Goal: Complete application form: Complete application form

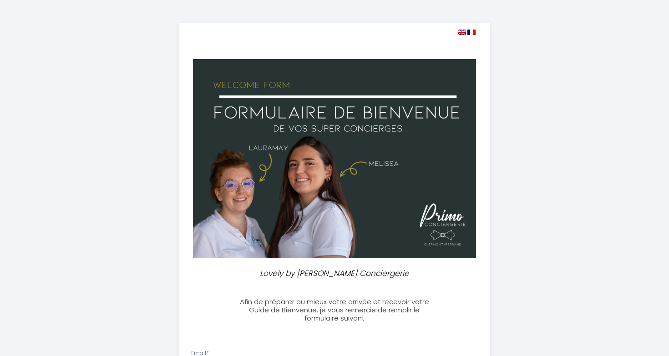
select select
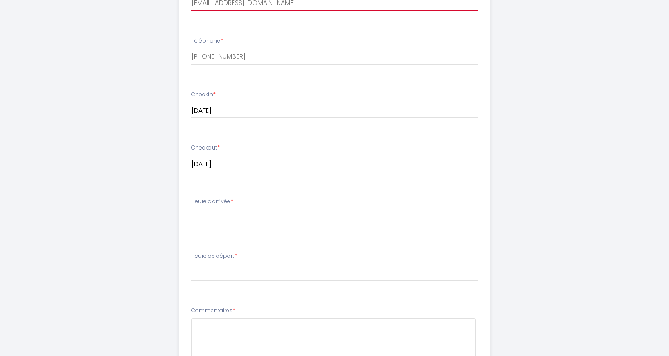
scroll to position [371, 0]
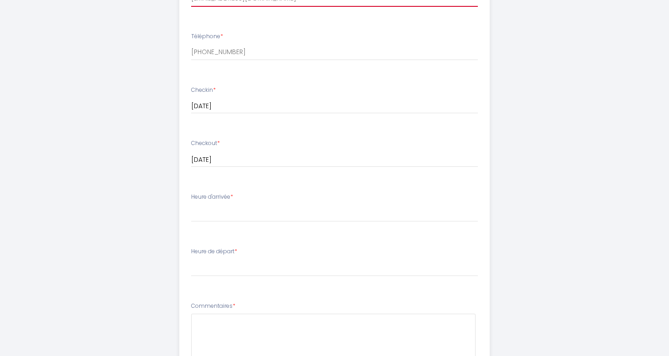
type input "[EMAIL_ADDRESS][DOMAIN_NAME]"
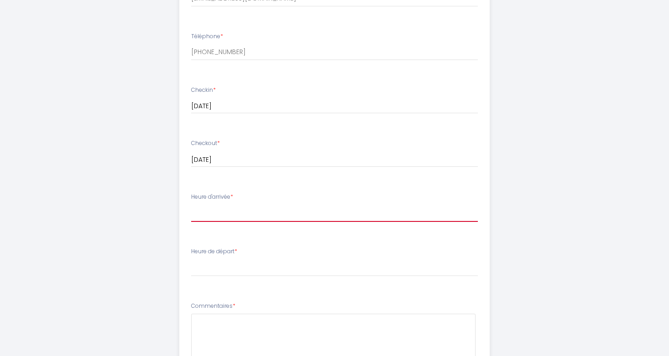
select select "23:00"
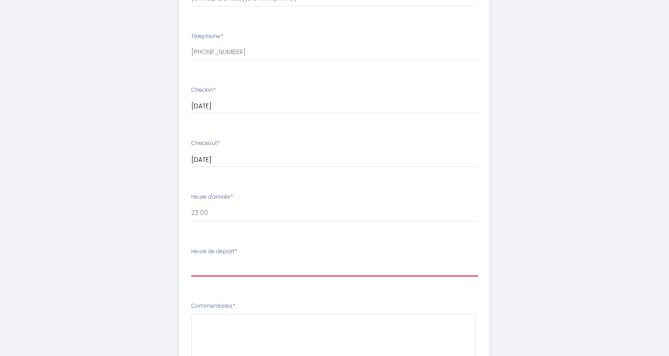
select select "10:00"
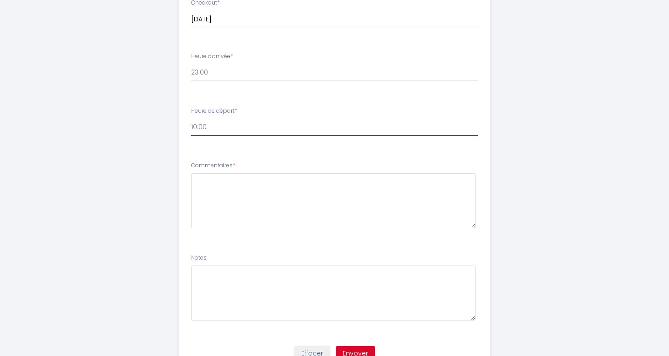
scroll to position [511, 0]
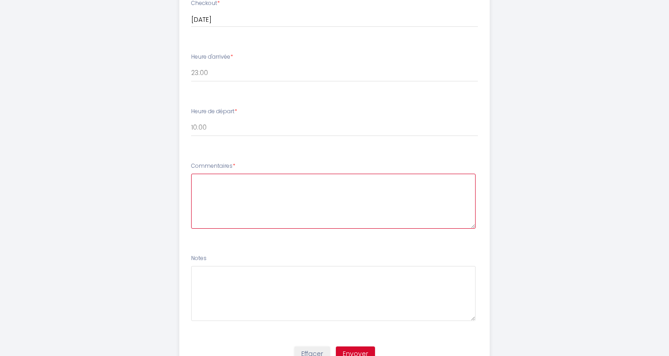
click at [229, 182] on textarea at bounding box center [333, 201] width 285 height 55
type textarea "J"
type textarea "j"
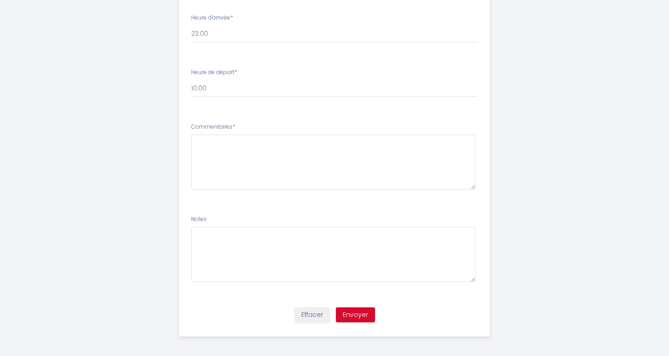
scroll to position [549, 0]
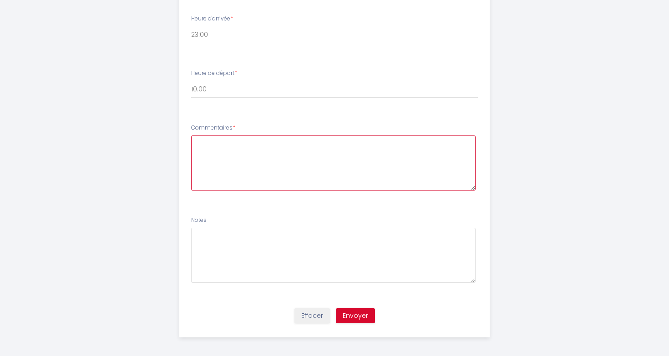
click at [232, 146] on textarea at bounding box center [333, 163] width 285 height 55
type textarea "J'espère que mon arrivée un peu tardive ne pose aucun problème, j'ai une longue…"
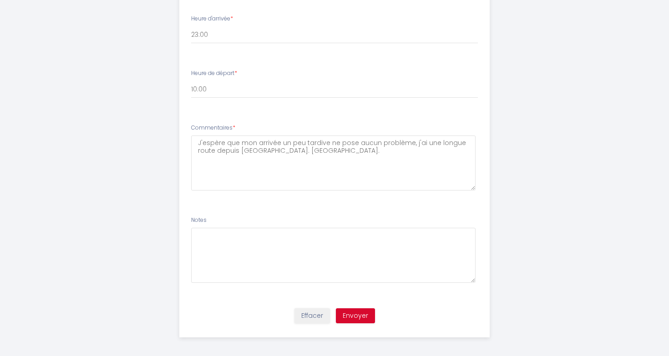
click at [360, 312] on button "Envoyer" at bounding box center [355, 316] width 39 height 15
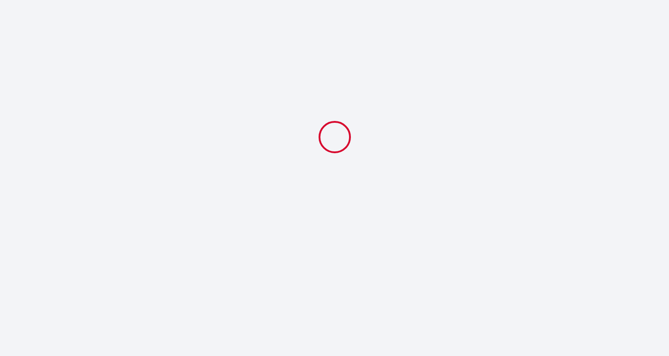
select select "23:00"
select select "10:00"
